Goal: Information Seeking & Learning: Understand process/instructions

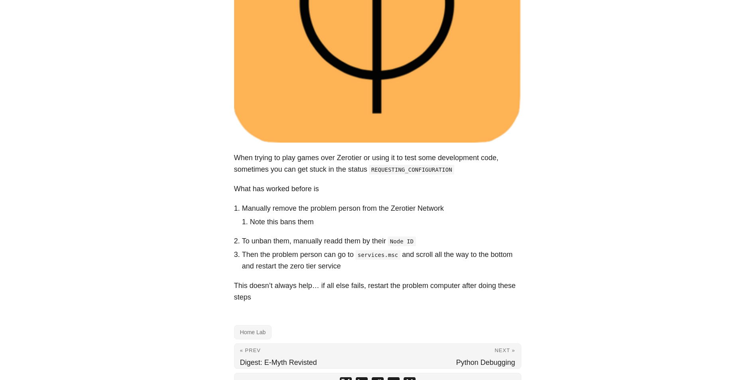
scroll to position [294, 0]
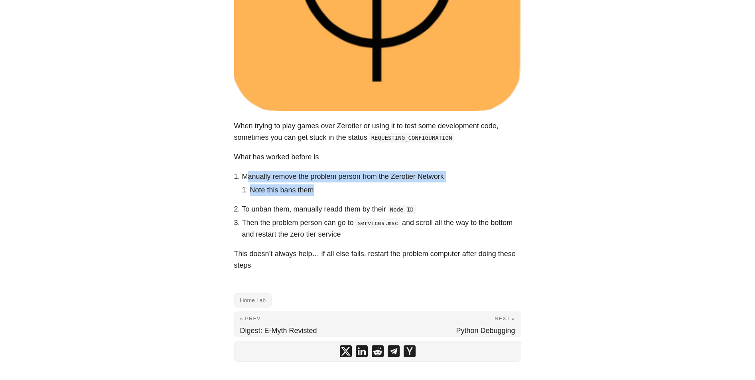
drag, startPoint x: 247, startPoint y: 161, endPoint x: 320, endPoint y: 177, distance: 74.5
click at [320, 177] on li "Manually remove the problem person from the Zerotier Network Note this bans them" at bounding box center [381, 183] width 279 height 25
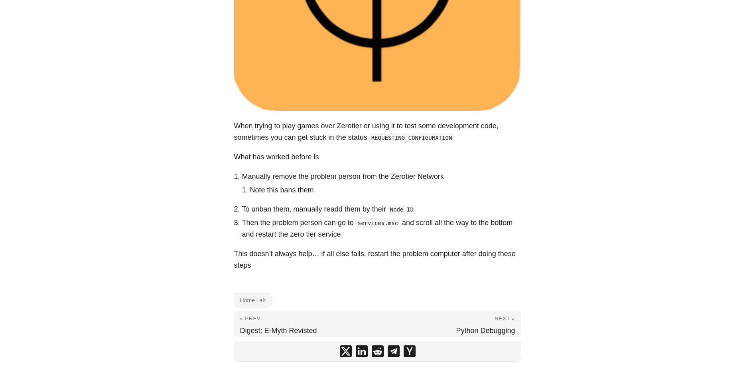
drag, startPoint x: 320, startPoint y: 177, endPoint x: 375, endPoint y: 182, distance: 55.3
click at [375, 182] on ol "Manually remove the problem person from the Zerotier Network Note this bans the…" at bounding box center [377, 205] width 287 height 69
drag, startPoint x: 259, startPoint y: 194, endPoint x: 338, endPoint y: 188, distance: 79.5
click at [338, 204] on li "To unban them, manually readd them by their Node ID" at bounding box center [381, 210] width 279 height 12
click at [223, 138] on body "[PERSON_NAME] Home About Posts Tags Archive Resume" at bounding box center [377, 53] width 755 height 694
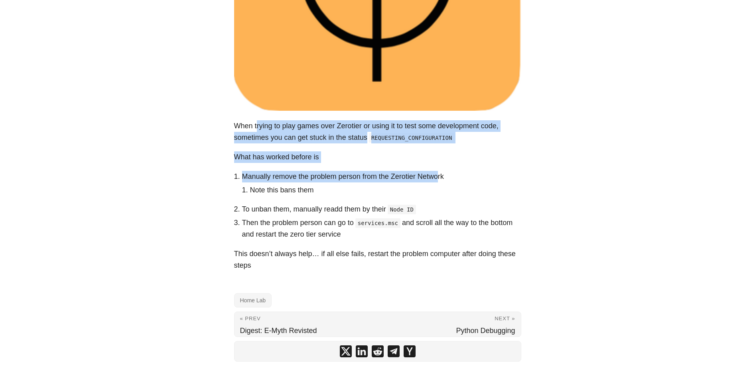
drag, startPoint x: 290, startPoint y: 110, endPoint x: 440, endPoint y: 159, distance: 158.3
click at [440, 159] on div "When trying to play games over Zerotier or using it to test some development co…" at bounding box center [377, 195] width 287 height 151
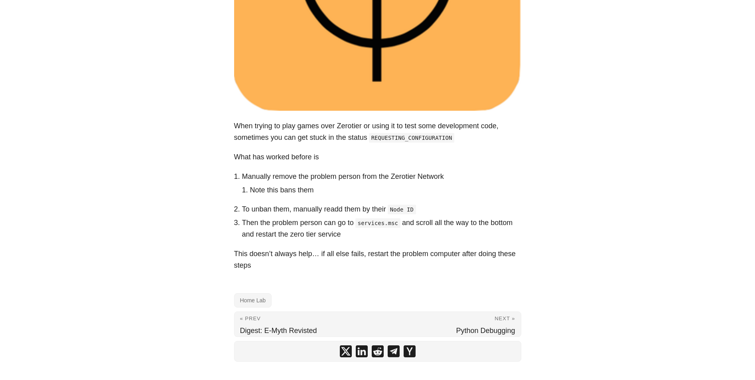
drag, startPoint x: 440, startPoint y: 159, endPoint x: 442, endPoint y: 170, distance: 10.6
click at [442, 185] on li "Note this bans them" at bounding box center [385, 191] width 271 height 12
